Goal: Task Accomplishment & Management: Use online tool/utility

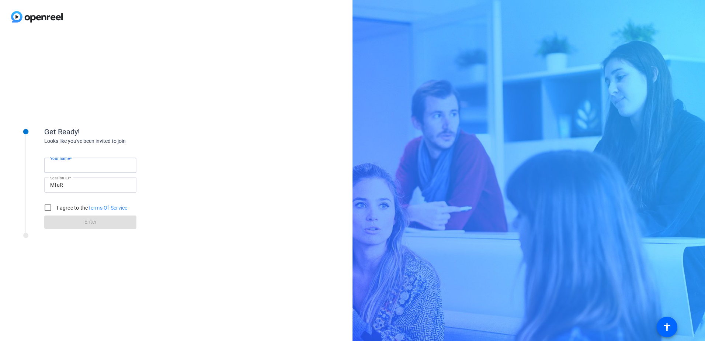
click at [99, 167] on input "Your name" at bounding box center [90, 165] width 80 height 9
click at [72, 164] on input "Your name" at bounding box center [90, 165] width 80 height 9
type input "S"
type input "Test"
click at [47, 207] on input "I agree to the Terms Of Service" at bounding box center [48, 207] width 15 height 15
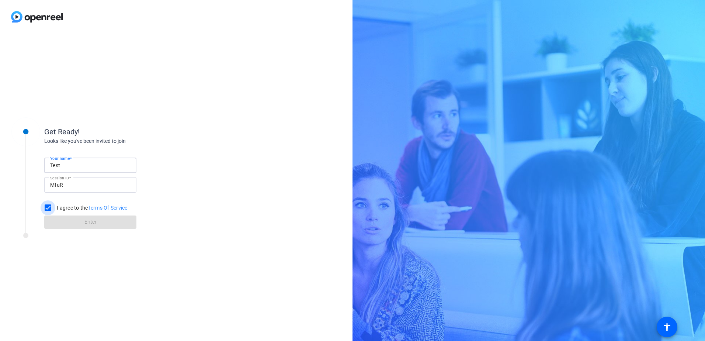
checkbox input "true"
click at [88, 222] on span "Enter" at bounding box center [90, 222] width 12 height 8
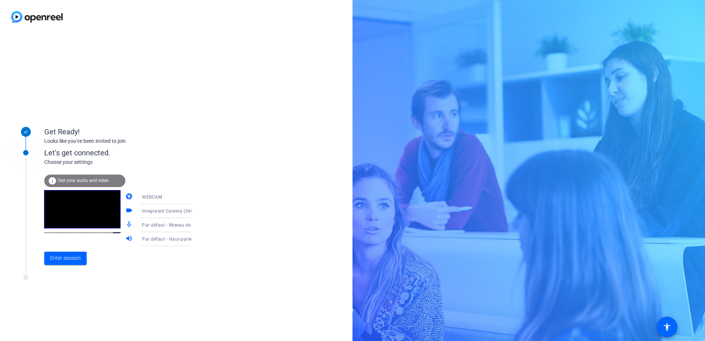
click at [197, 197] on icon at bounding box center [199, 197] width 4 height 2
click at [184, 197] on div at bounding box center [352, 170] width 705 height 341
click at [197, 197] on icon at bounding box center [199, 197] width 4 height 2
click at [184, 197] on div at bounding box center [352, 170] width 705 height 341
click at [197, 211] on icon at bounding box center [199, 211] width 4 height 2
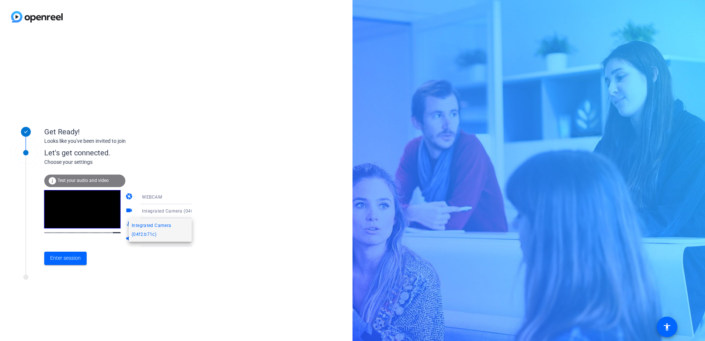
click at [183, 211] on div at bounding box center [352, 170] width 705 height 341
click at [97, 182] on span "Test your audio and video" at bounding box center [83, 180] width 51 height 5
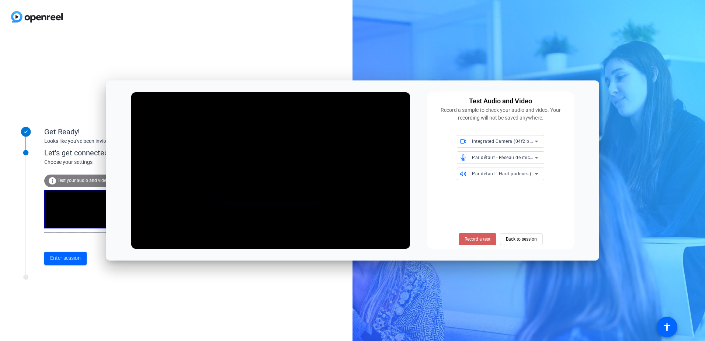
click at [475, 239] on span "Record a test" at bounding box center [478, 239] width 26 height 7
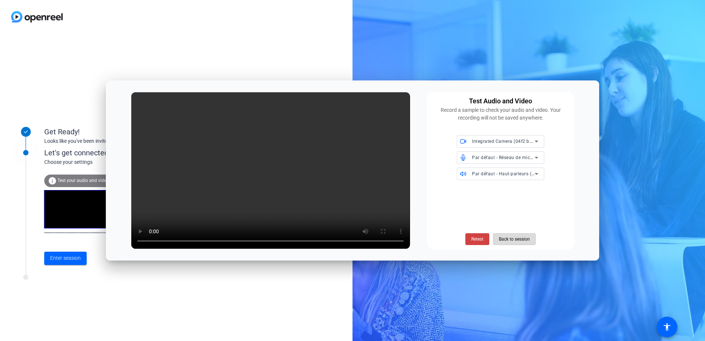
click at [522, 239] on span "Back to session" at bounding box center [514, 239] width 31 height 14
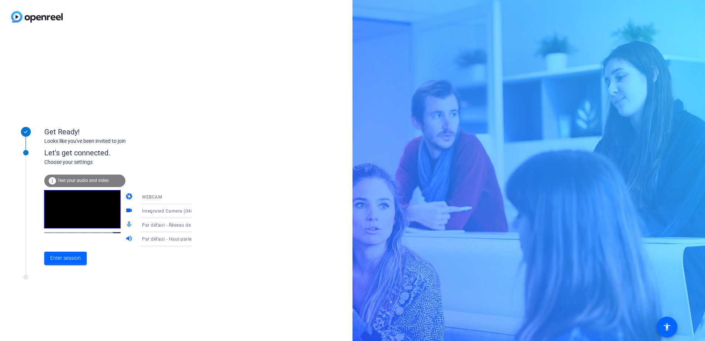
click at [85, 181] on span "Test your audio and video" at bounding box center [83, 180] width 51 height 5
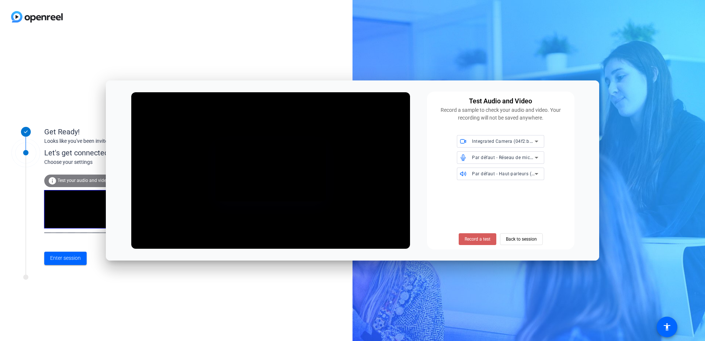
click at [470, 236] on span "Record a test" at bounding box center [478, 239] width 26 height 7
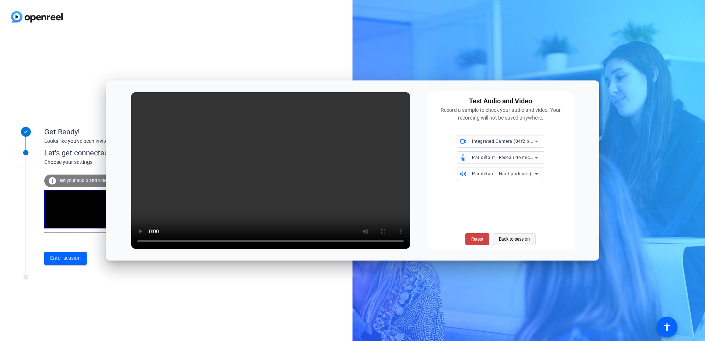
click at [513, 242] on span "Back to session" at bounding box center [514, 239] width 31 height 14
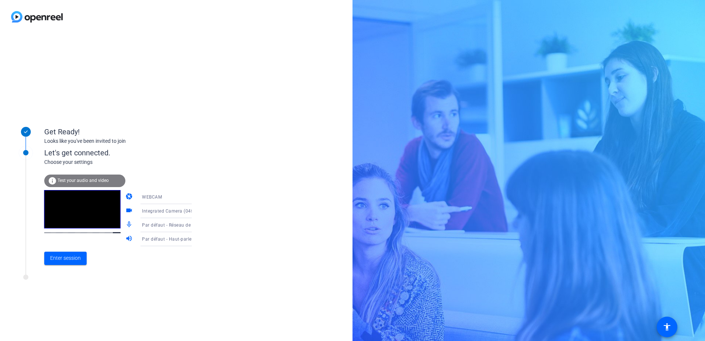
click at [88, 182] on span "Test your audio and video" at bounding box center [83, 180] width 51 height 5
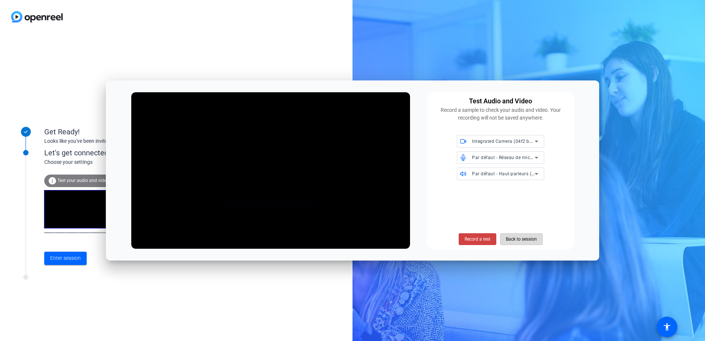
click at [518, 237] on span "Back to session" at bounding box center [521, 239] width 31 height 14
